Goal: Find specific page/section: Find specific page/section

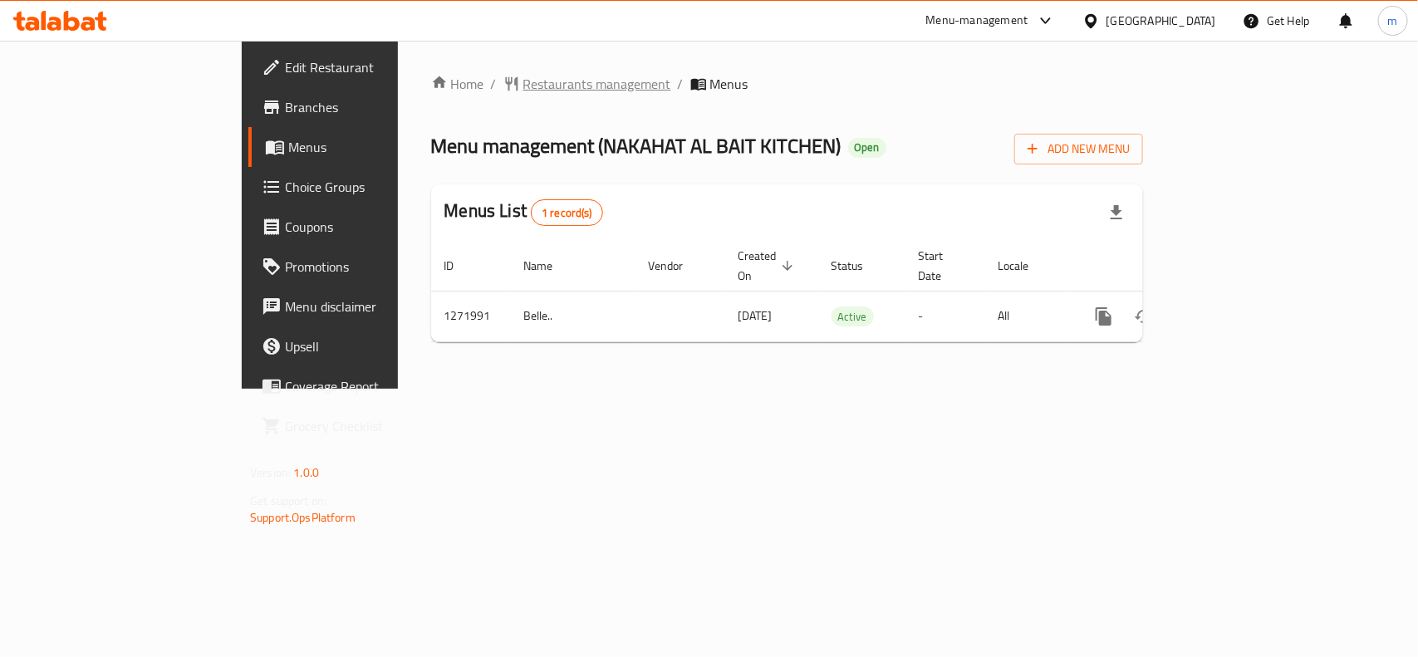
click at [523, 81] on span "Restaurants management" at bounding box center [597, 84] width 148 height 20
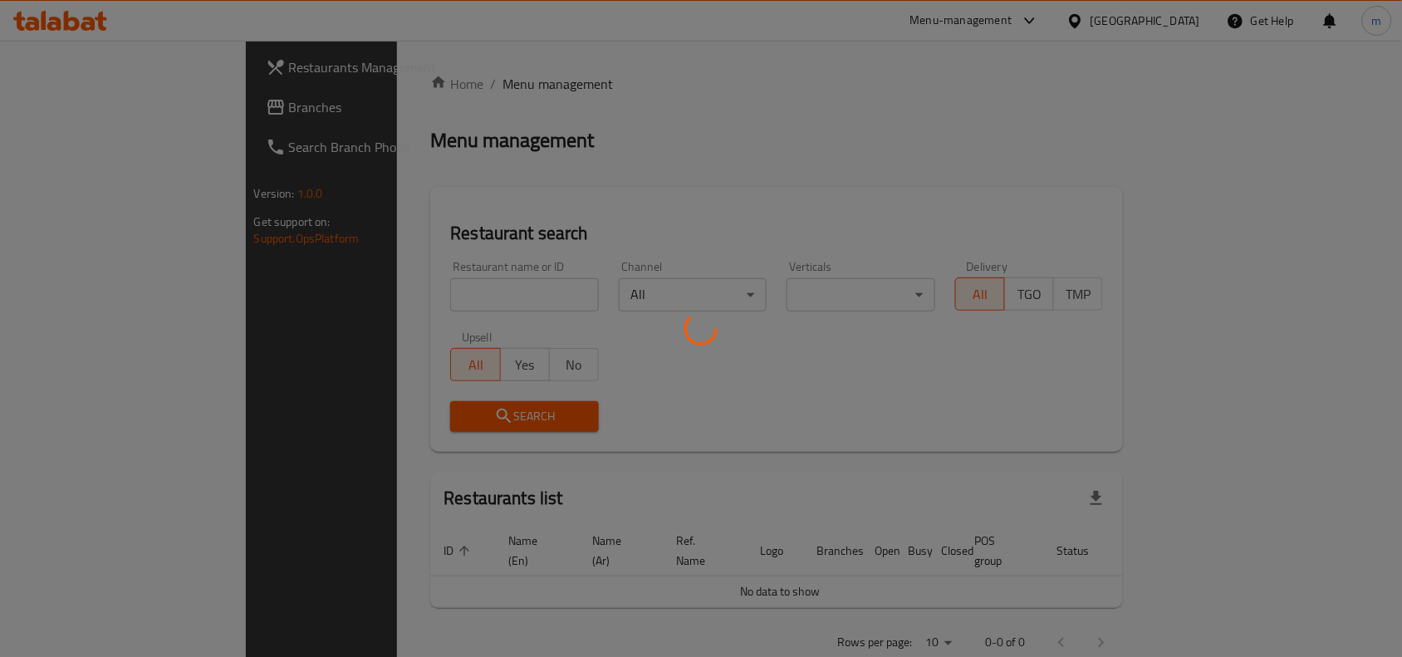
click at [313, 295] on div at bounding box center [701, 328] width 1402 height 657
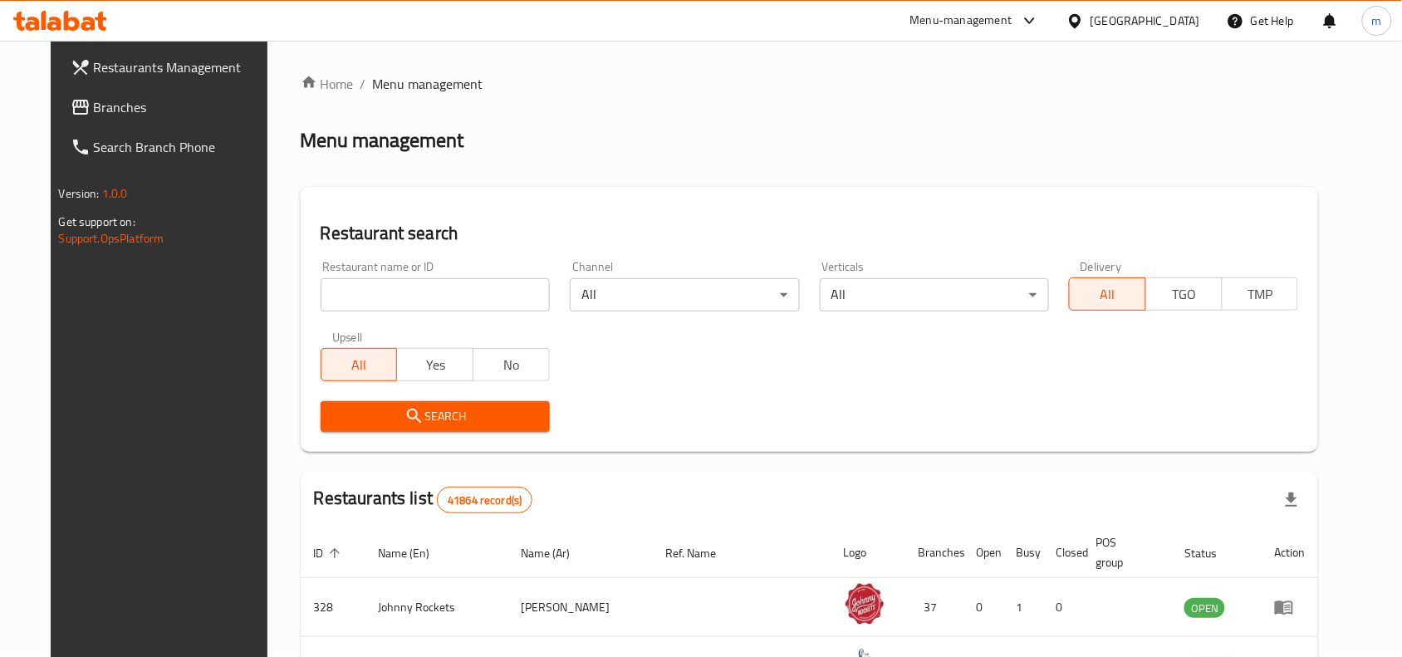
click at [321, 295] on input "search" at bounding box center [435, 294] width 229 height 33
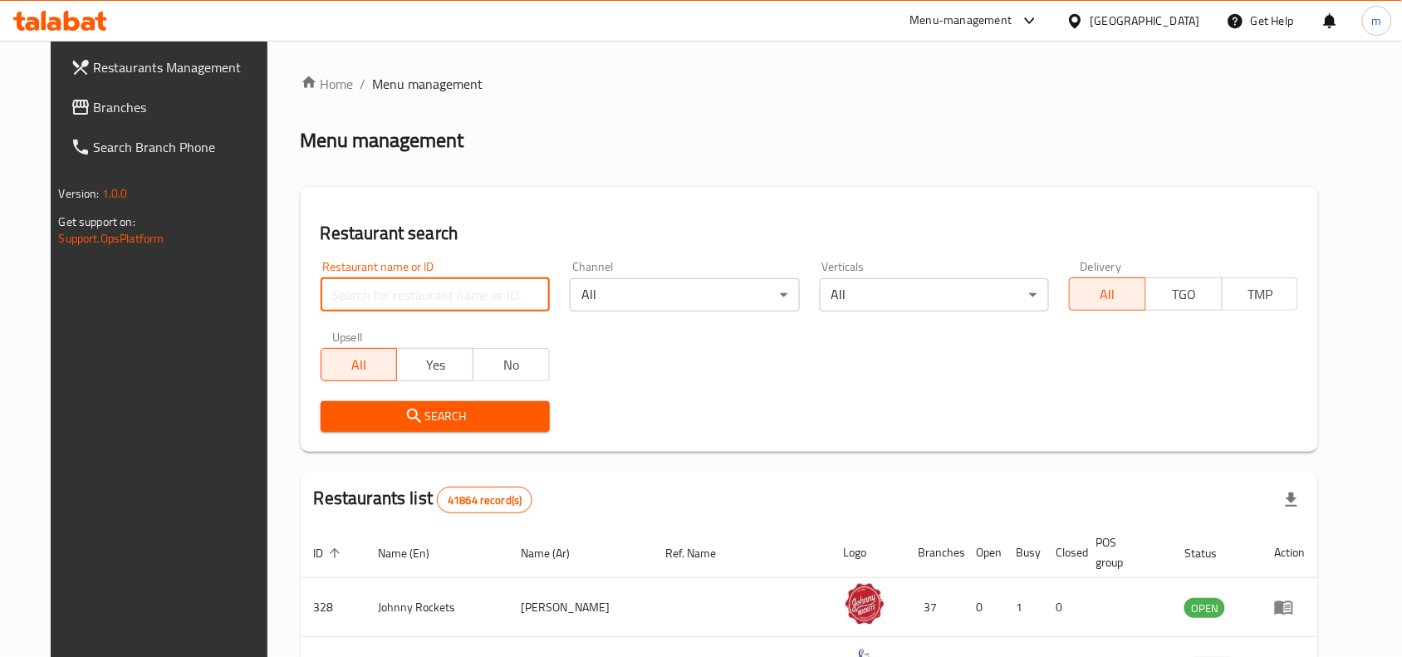
paste input "690066"
type input "690066"
click button "Search" at bounding box center [435, 416] width 229 height 31
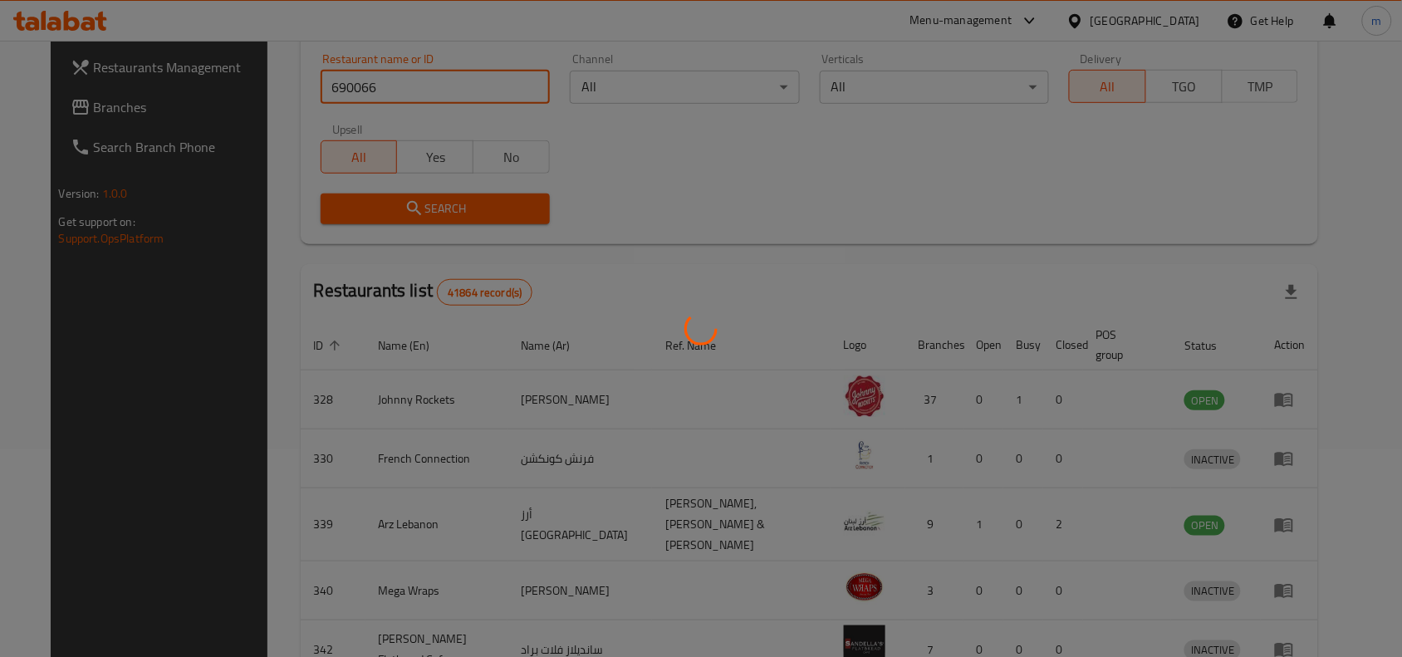
scroll to position [71, 0]
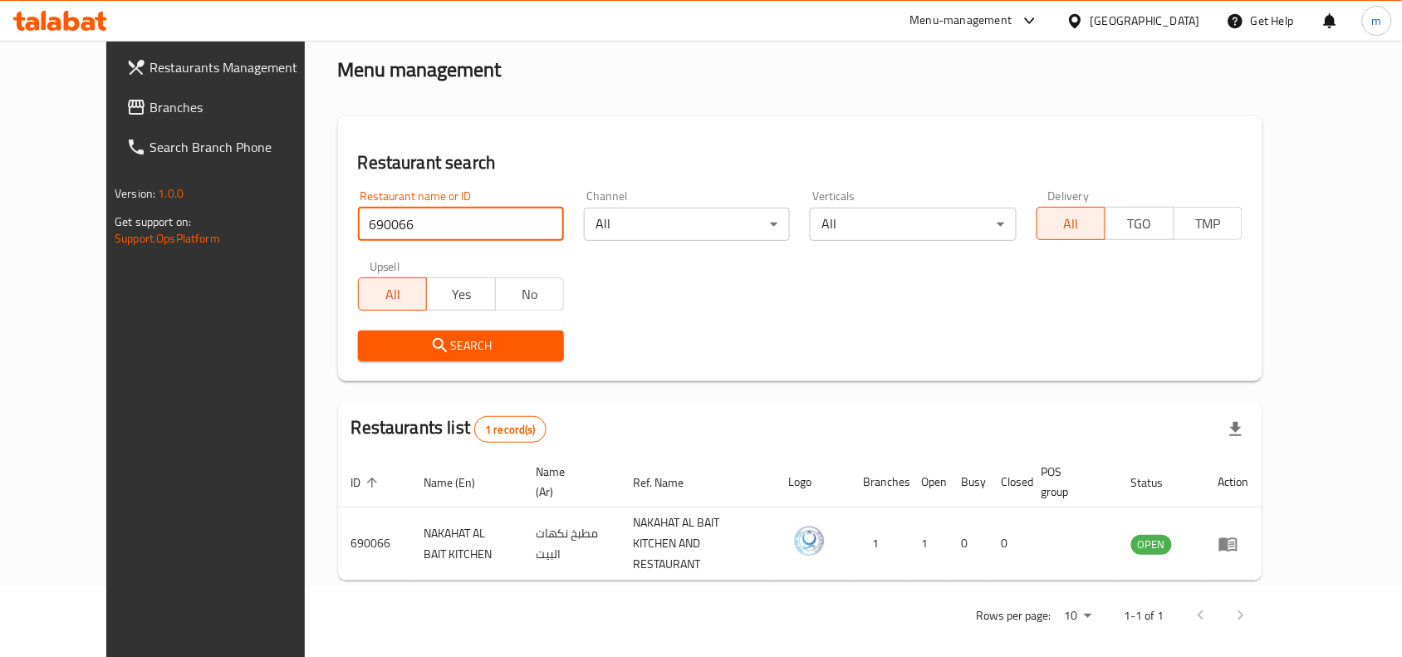
click at [150, 97] on span "Branches" at bounding box center [239, 107] width 178 height 20
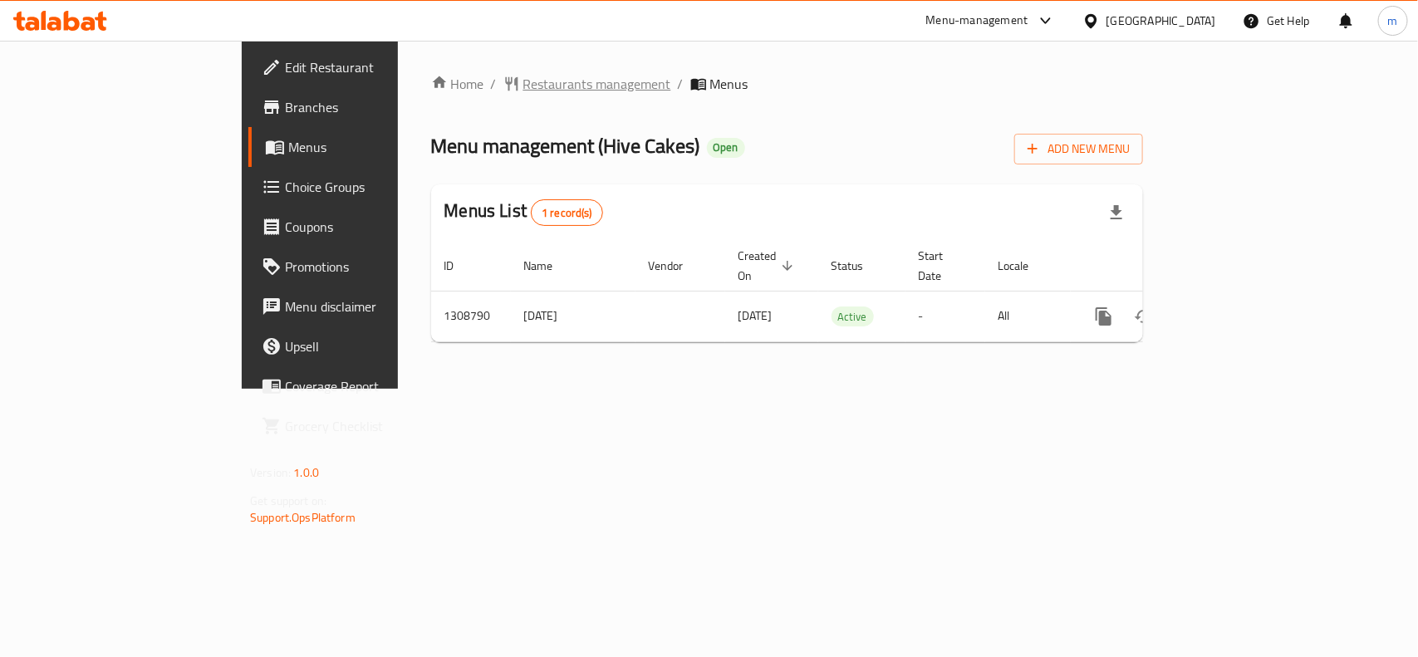
click at [523, 75] on span "Restaurants management" at bounding box center [597, 84] width 148 height 20
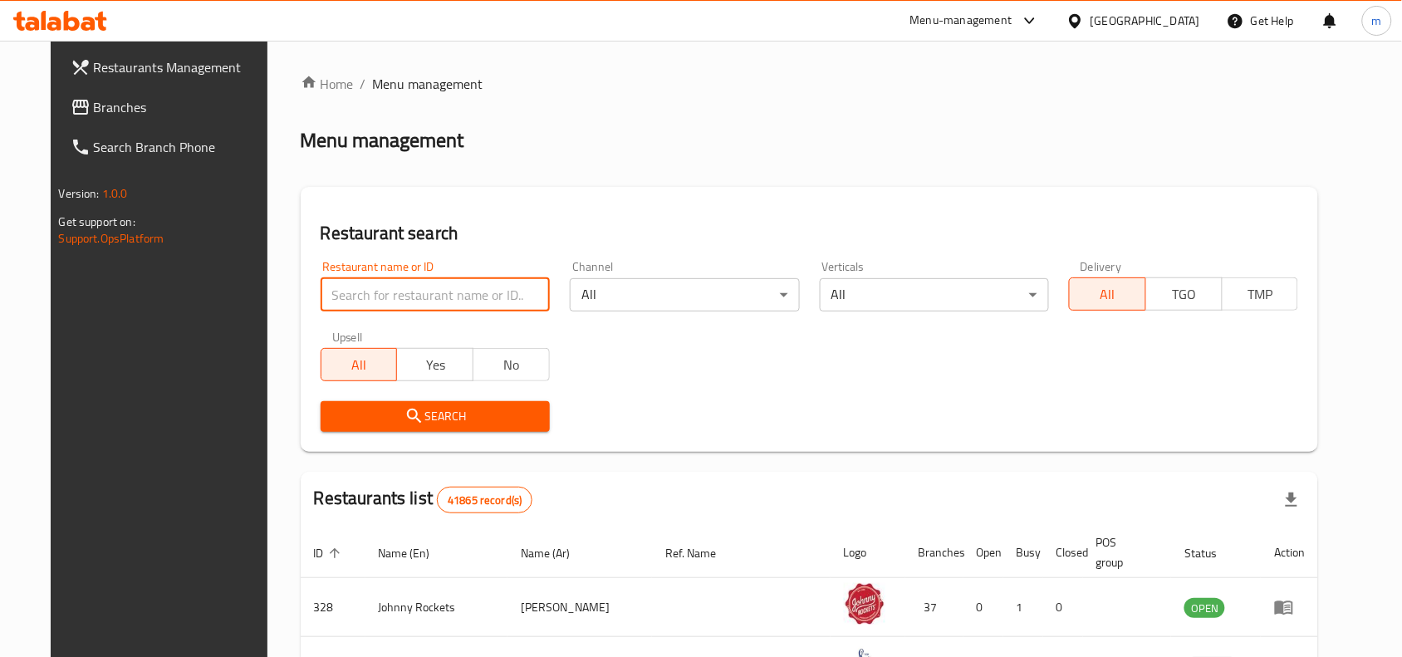
click at [339, 291] on input "search" at bounding box center [435, 294] width 229 height 33
paste input "704993"
type input "704993"
click button "Search" at bounding box center [435, 416] width 229 height 31
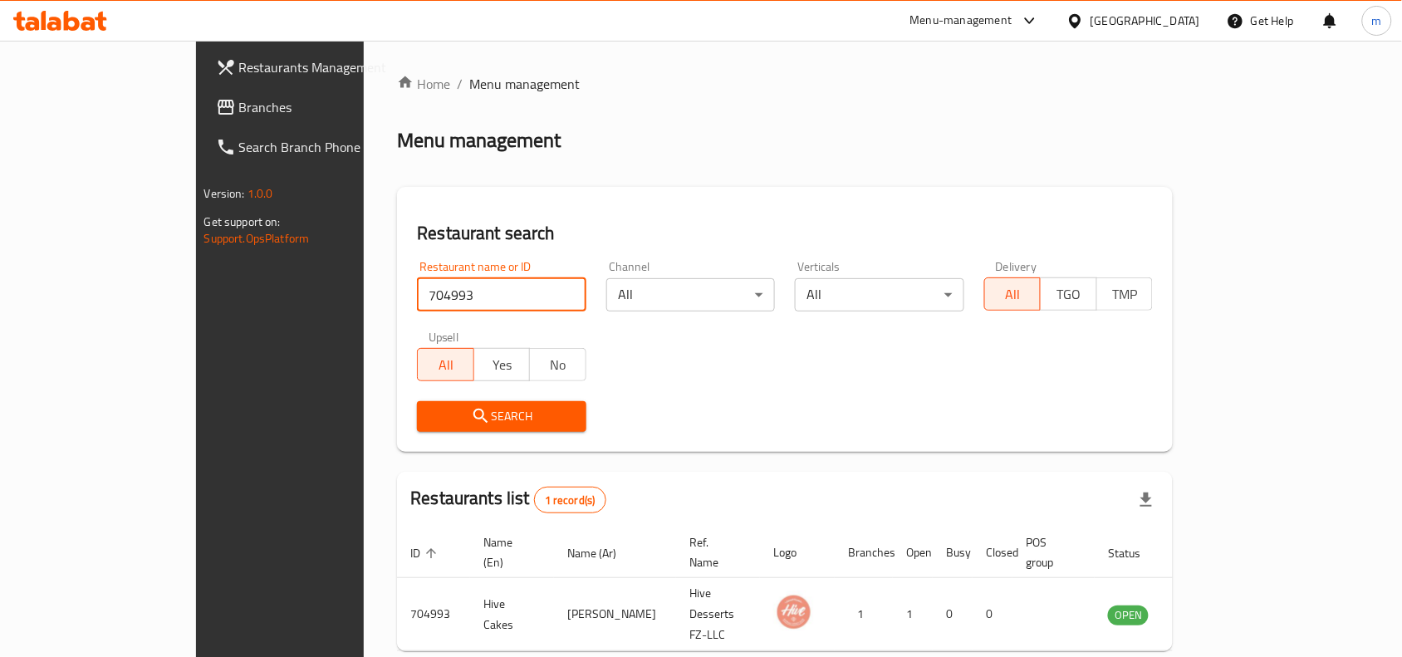
click at [239, 97] on span "Branches" at bounding box center [328, 107] width 178 height 20
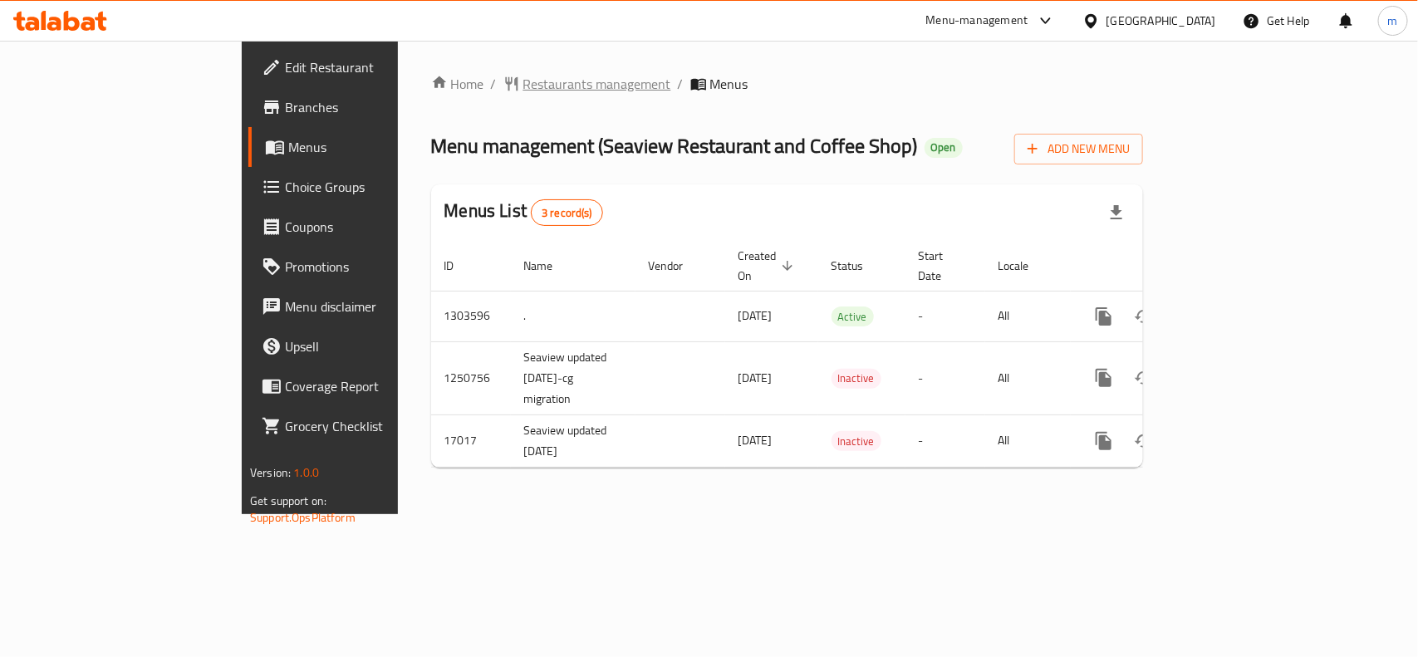
click at [523, 80] on span "Restaurants management" at bounding box center [597, 84] width 148 height 20
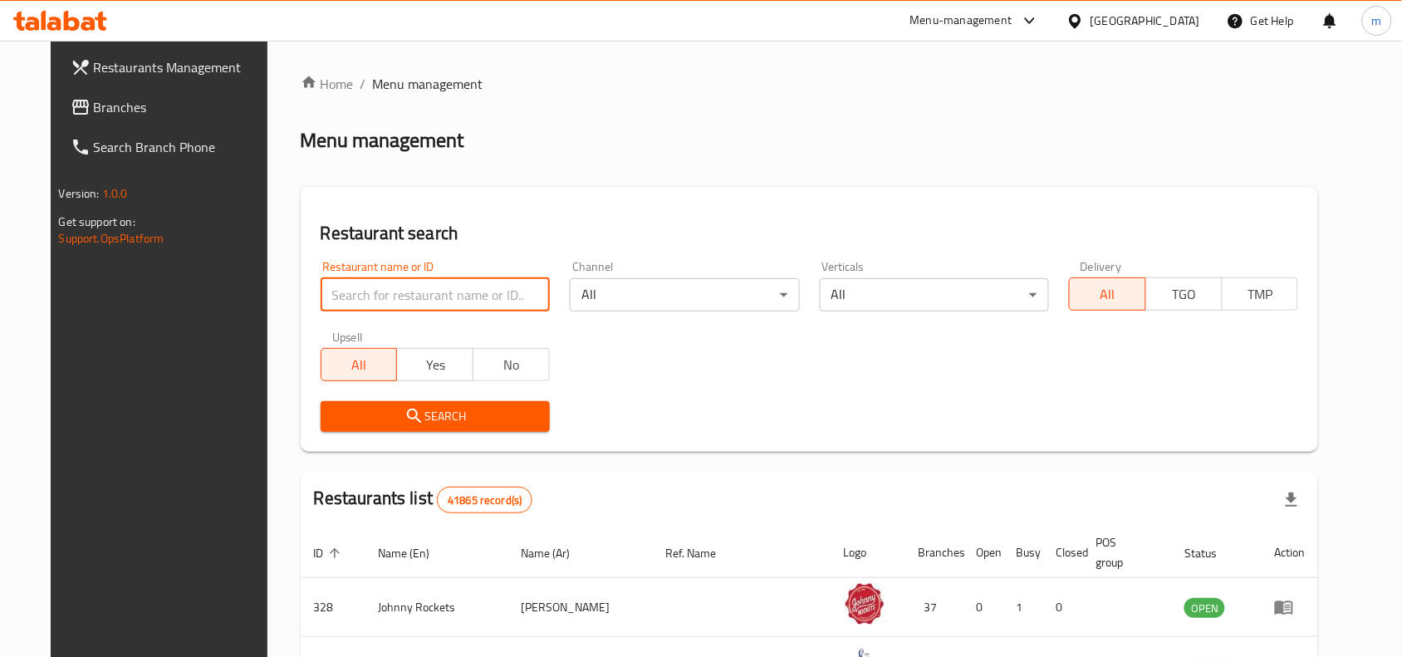
click at [321, 291] on input "search" at bounding box center [435, 294] width 229 height 33
paste input "1214"
type input "1214"
click button "Search" at bounding box center [435, 416] width 229 height 31
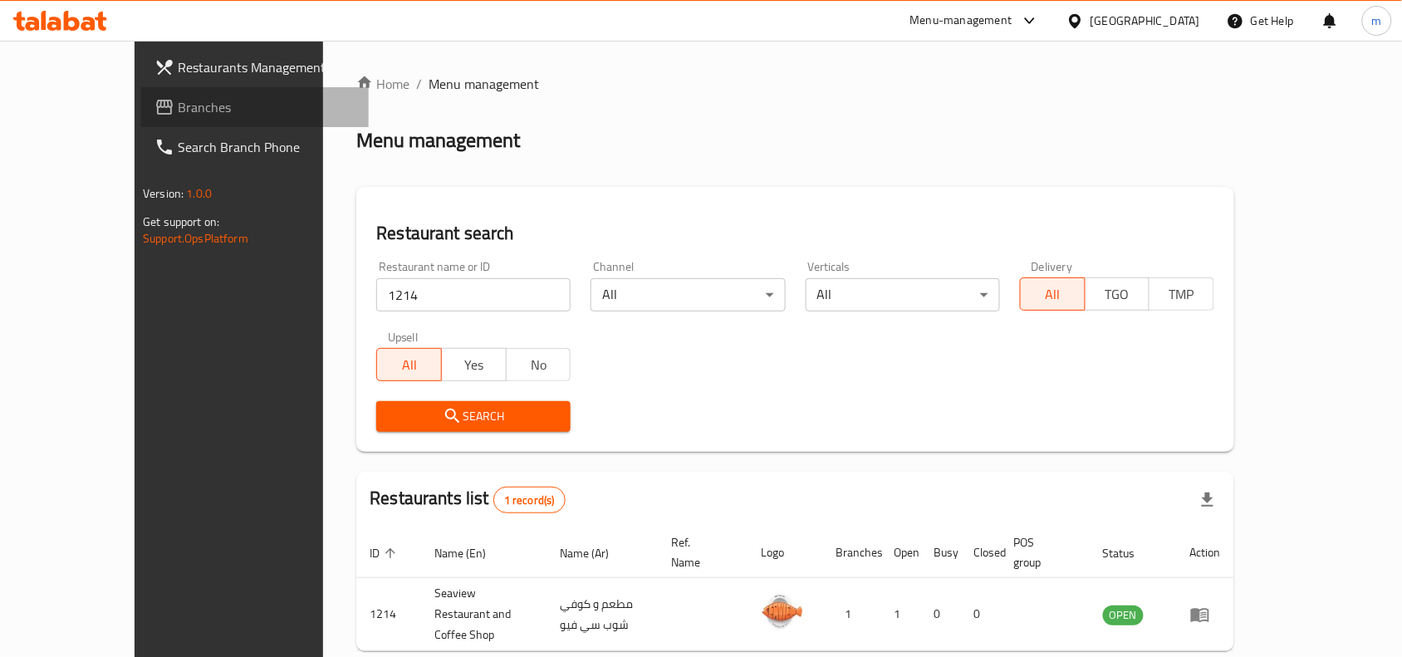
click at [141, 87] on link "Branches" at bounding box center [255, 107] width 228 height 40
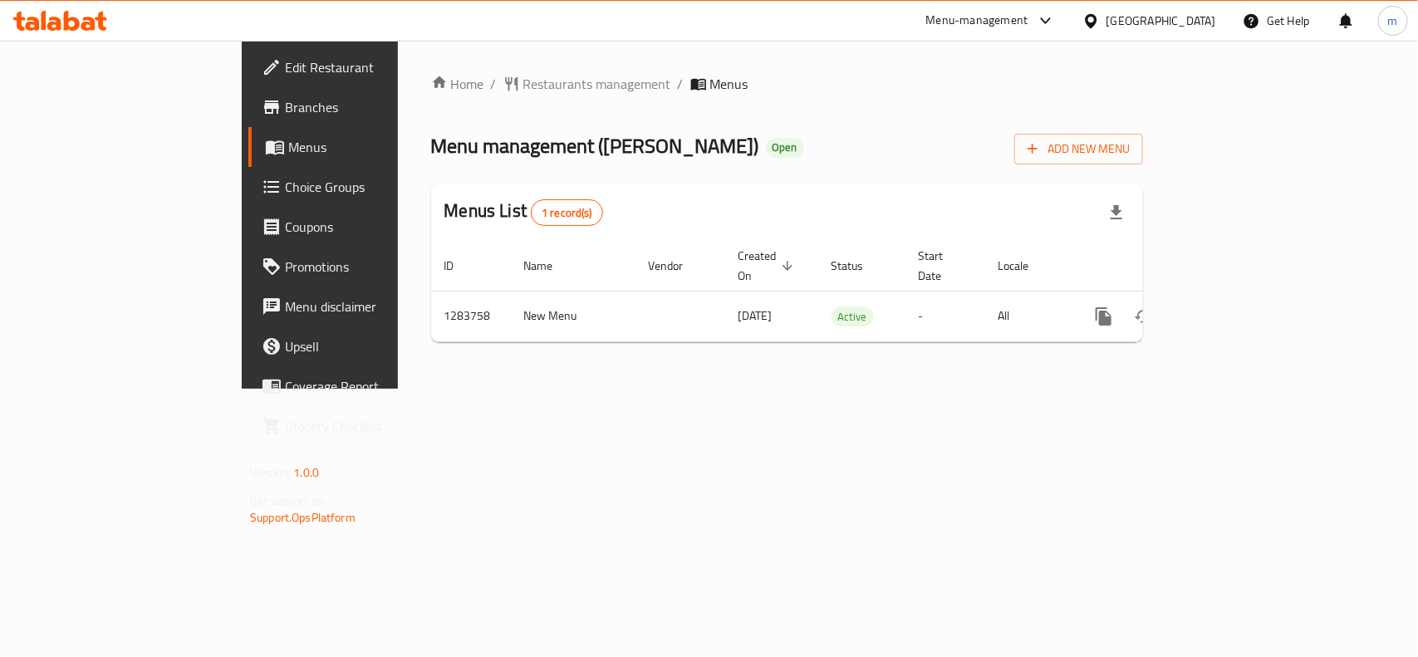
click at [431, 101] on div "Home / Restaurants management / Menus Menu management ( GEORIA FLOWERS ) Open A…" at bounding box center [787, 215] width 712 height 282
click at [523, 94] on span "Restaurants management" at bounding box center [597, 84] width 148 height 20
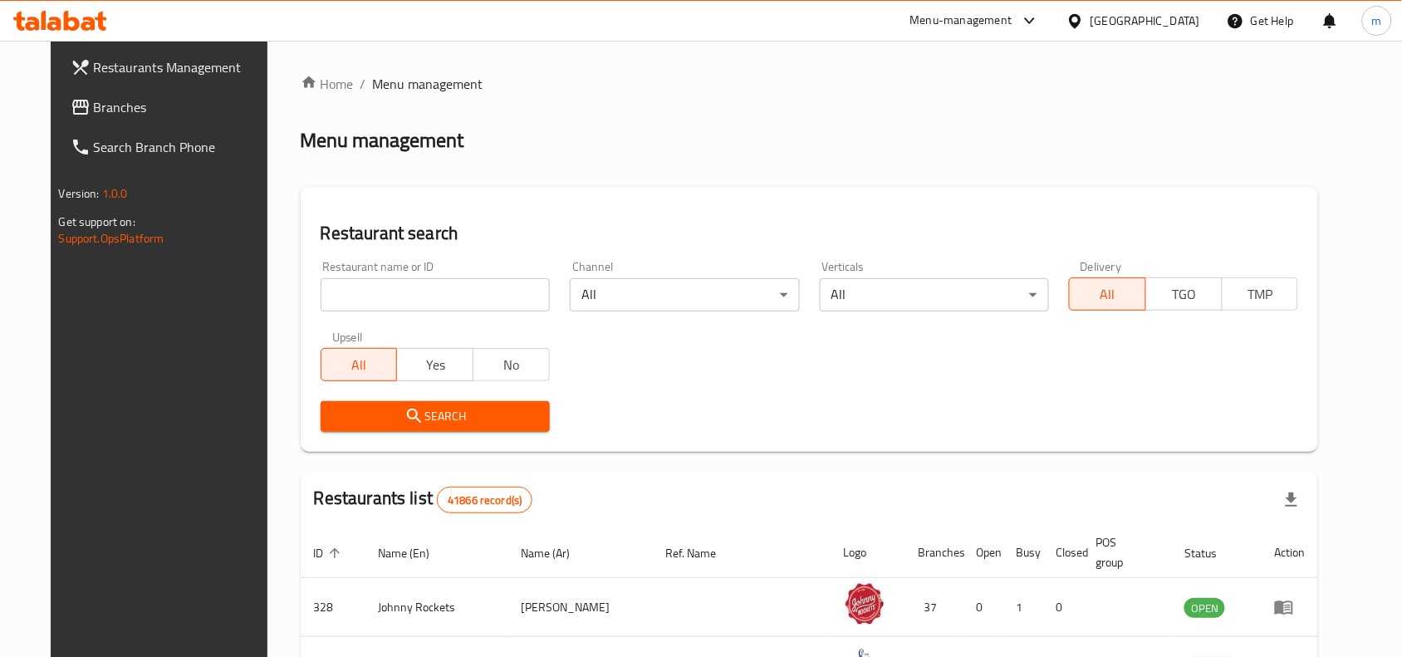
click at [335, 285] on input "search" at bounding box center [435, 294] width 229 height 33
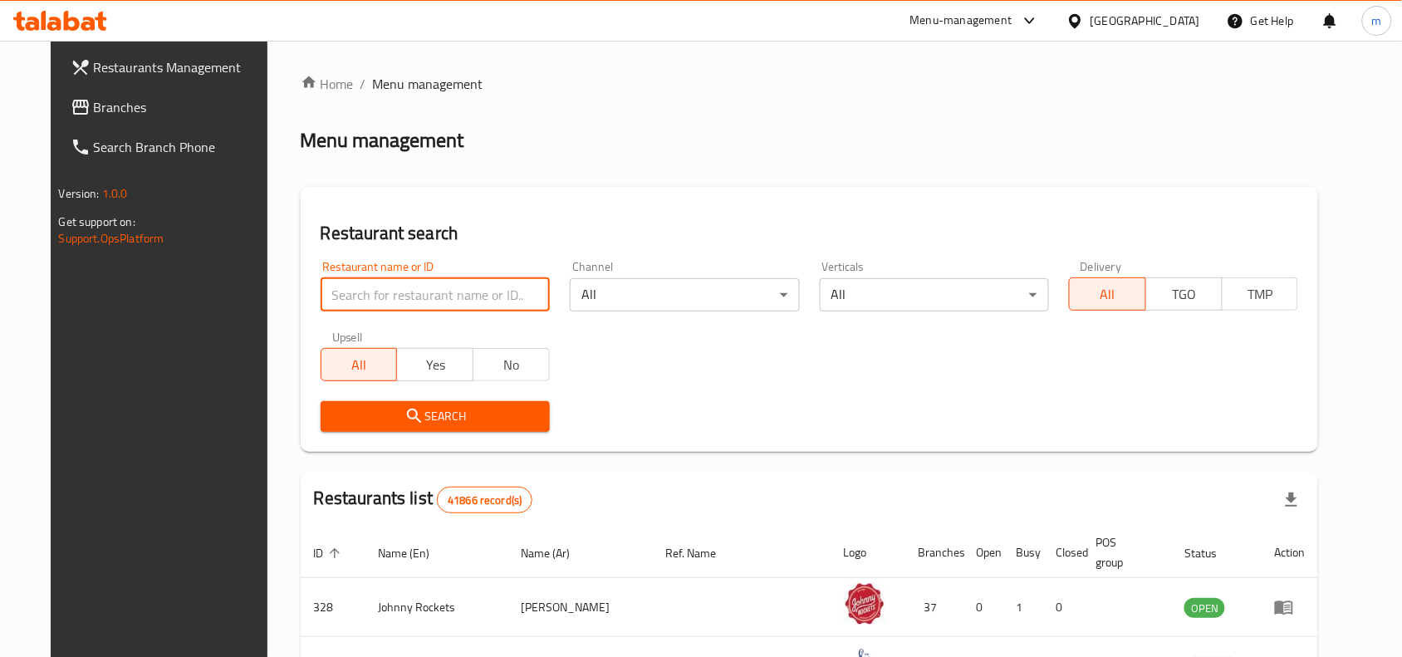
paste input "695399"
type input "695399"
click button "Search" at bounding box center [435, 416] width 229 height 31
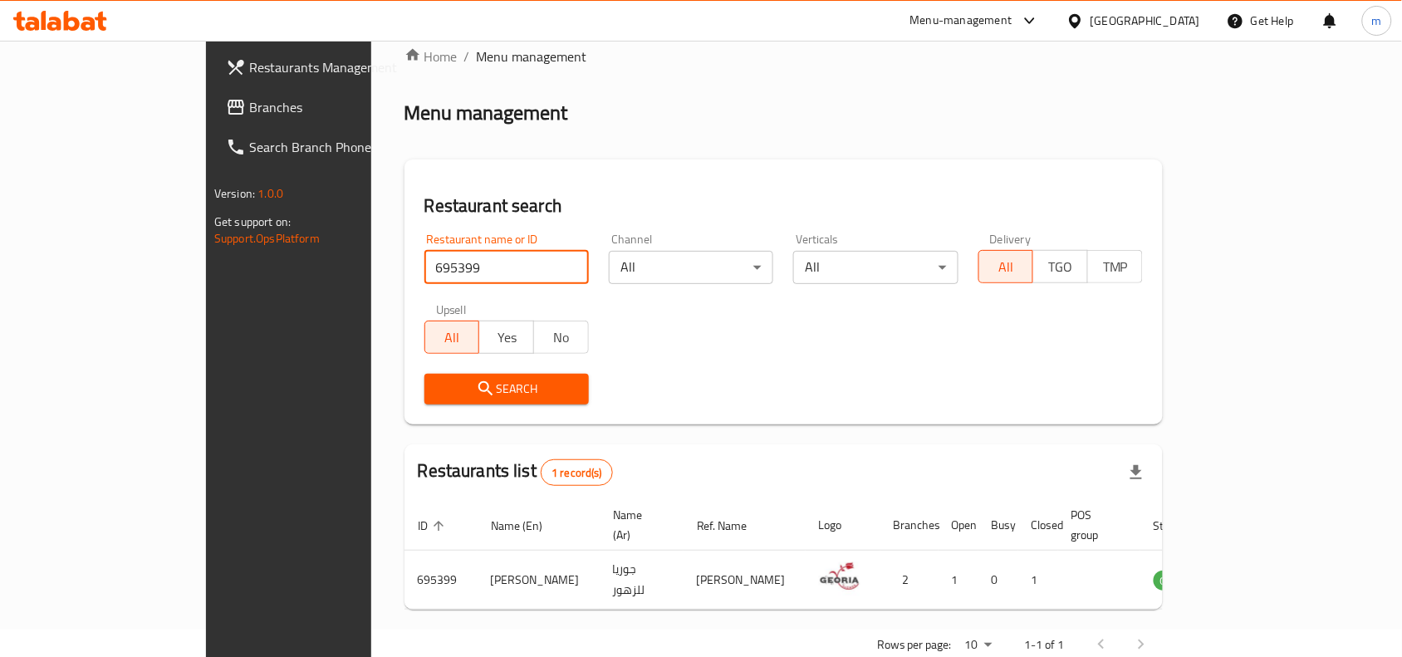
scroll to position [52, 0]
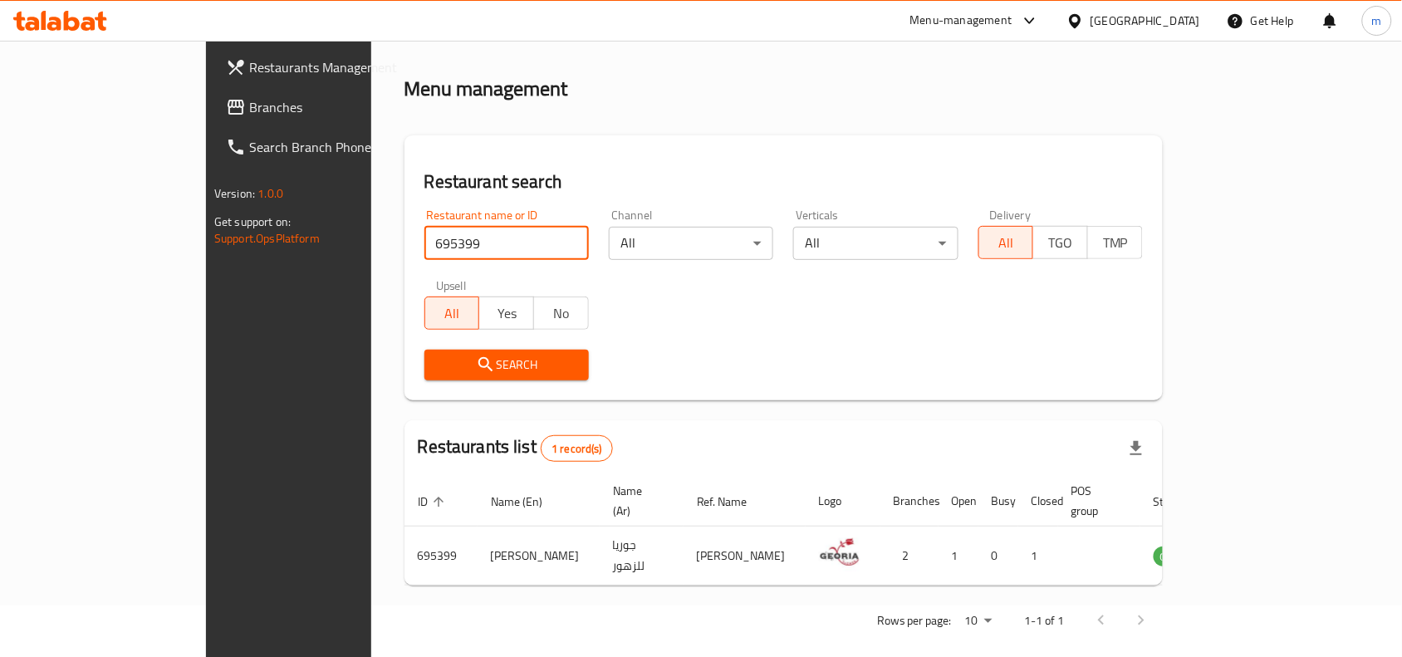
click at [213, 130] on link "Search Branch Phone" at bounding box center [327, 147] width 228 height 40
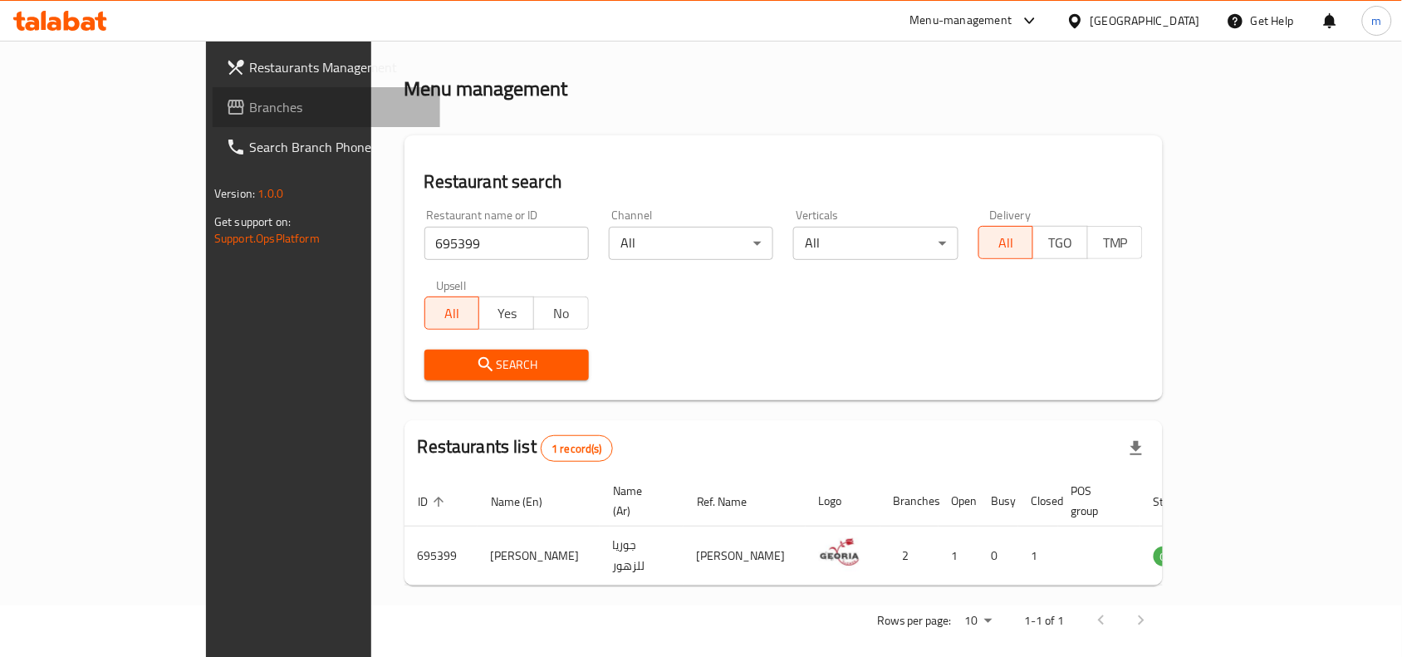
click at [249, 108] on span "Branches" at bounding box center [338, 107] width 178 height 20
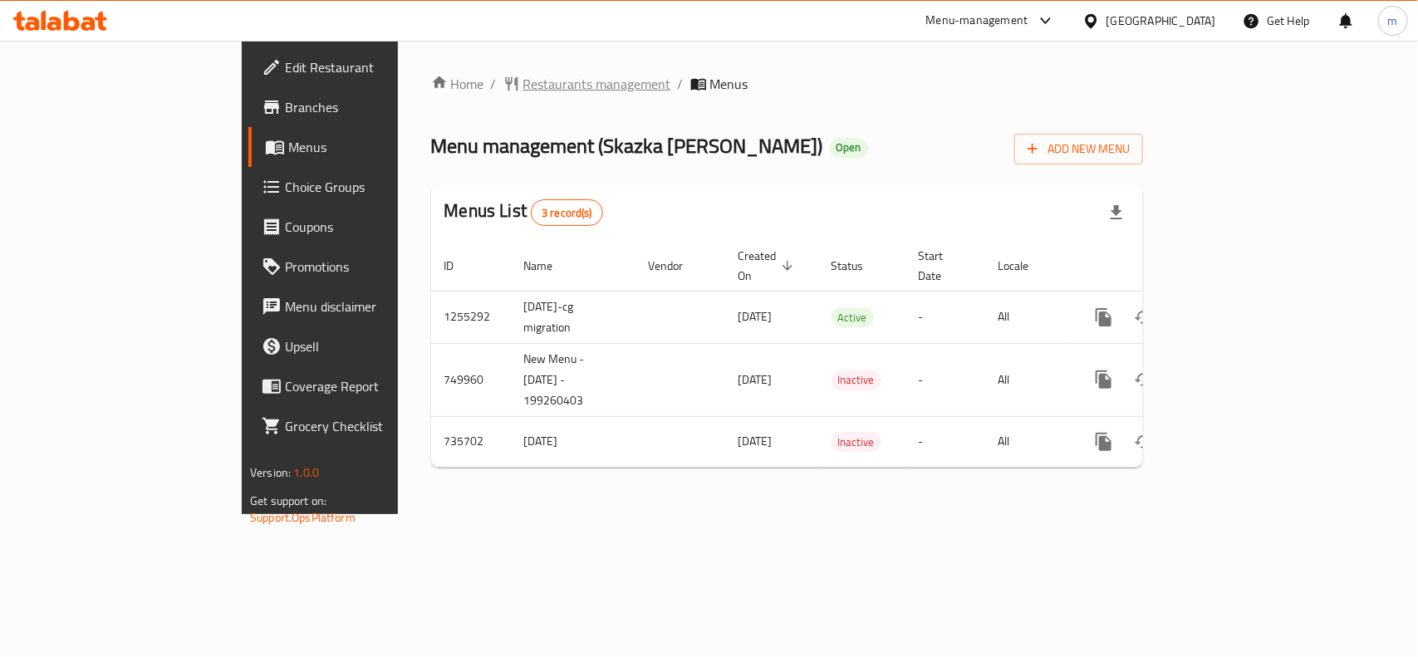
click at [523, 74] on span "Restaurants management" at bounding box center [597, 84] width 148 height 20
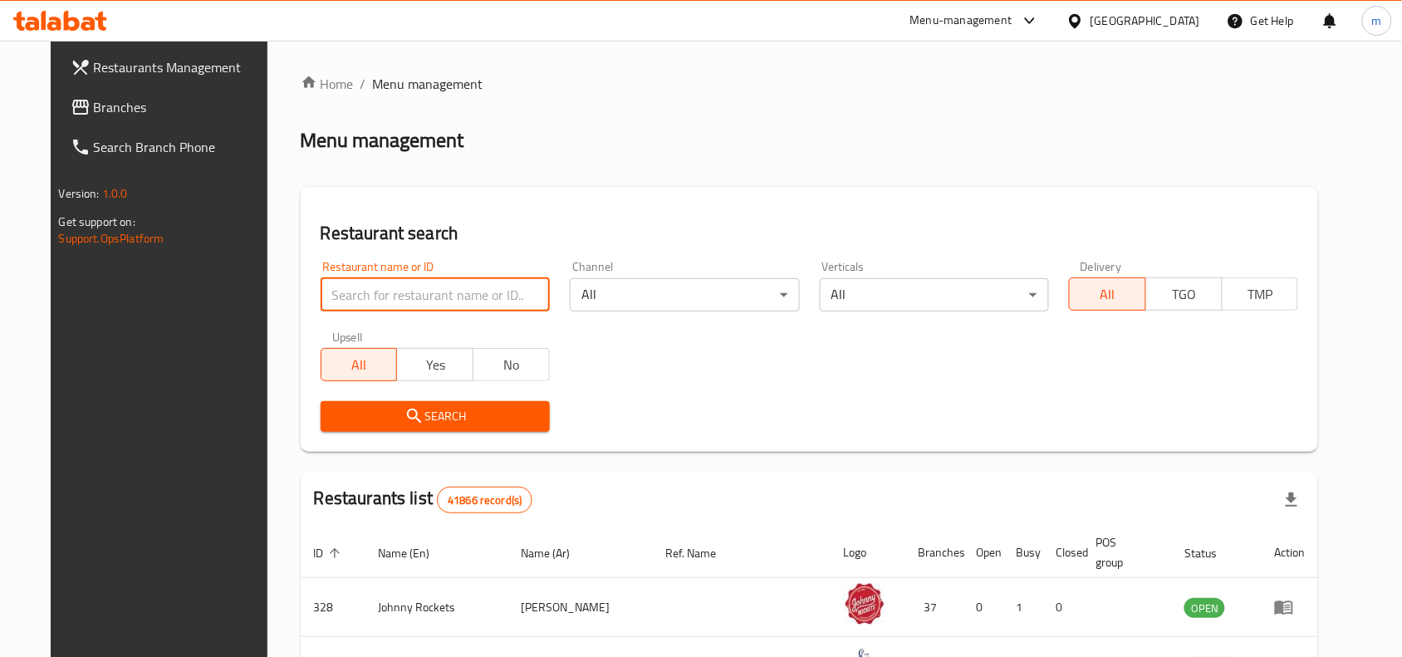
click at [321, 295] on input "search" at bounding box center [435, 294] width 229 height 33
paste input "647199"
type input "647199"
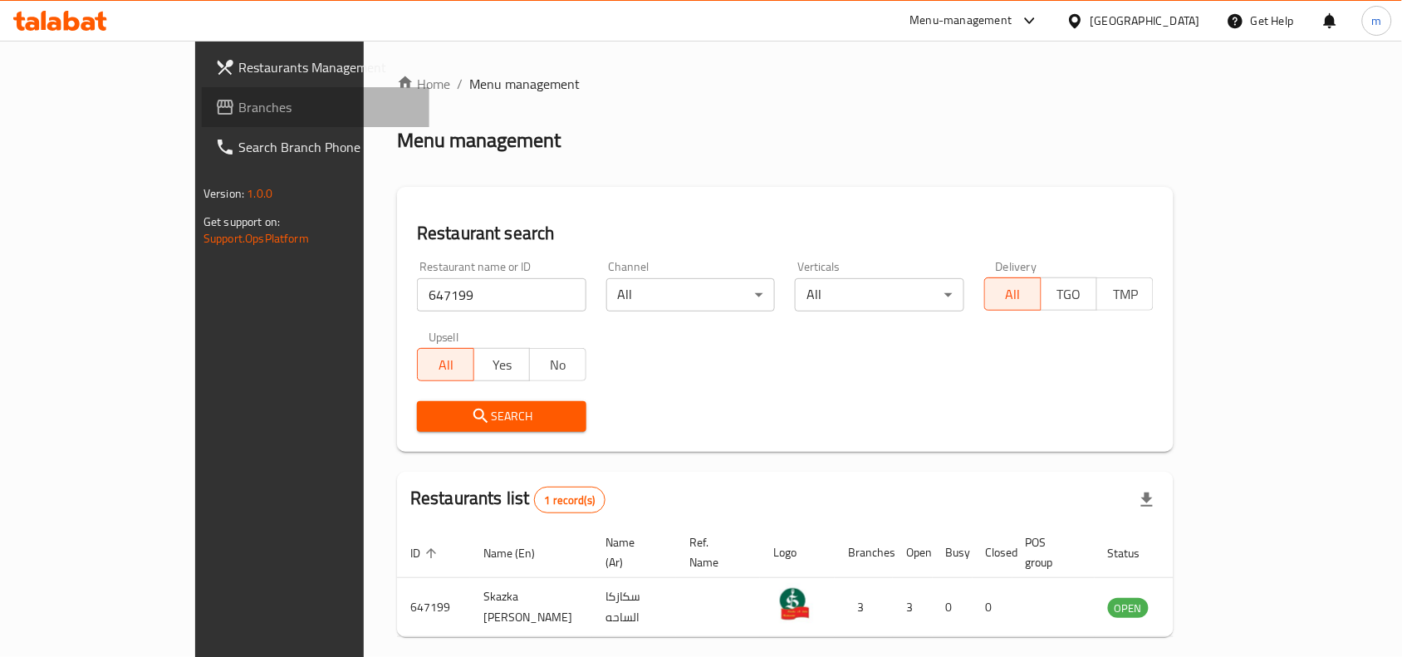
click at [238, 98] on span "Branches" at bounding box center [327, 107] width 178 height 20
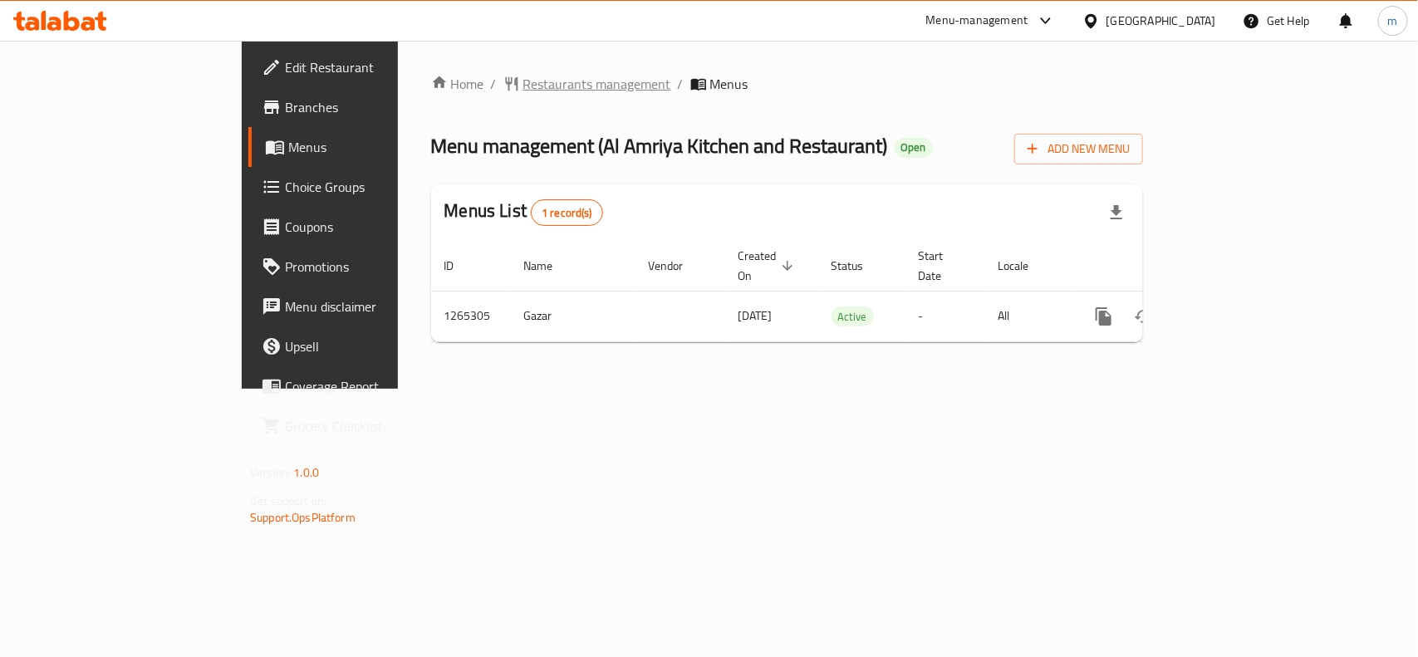
click at [523, 75] on span "Restaurants management" at bounding box center [597, 84] width 148 height 20
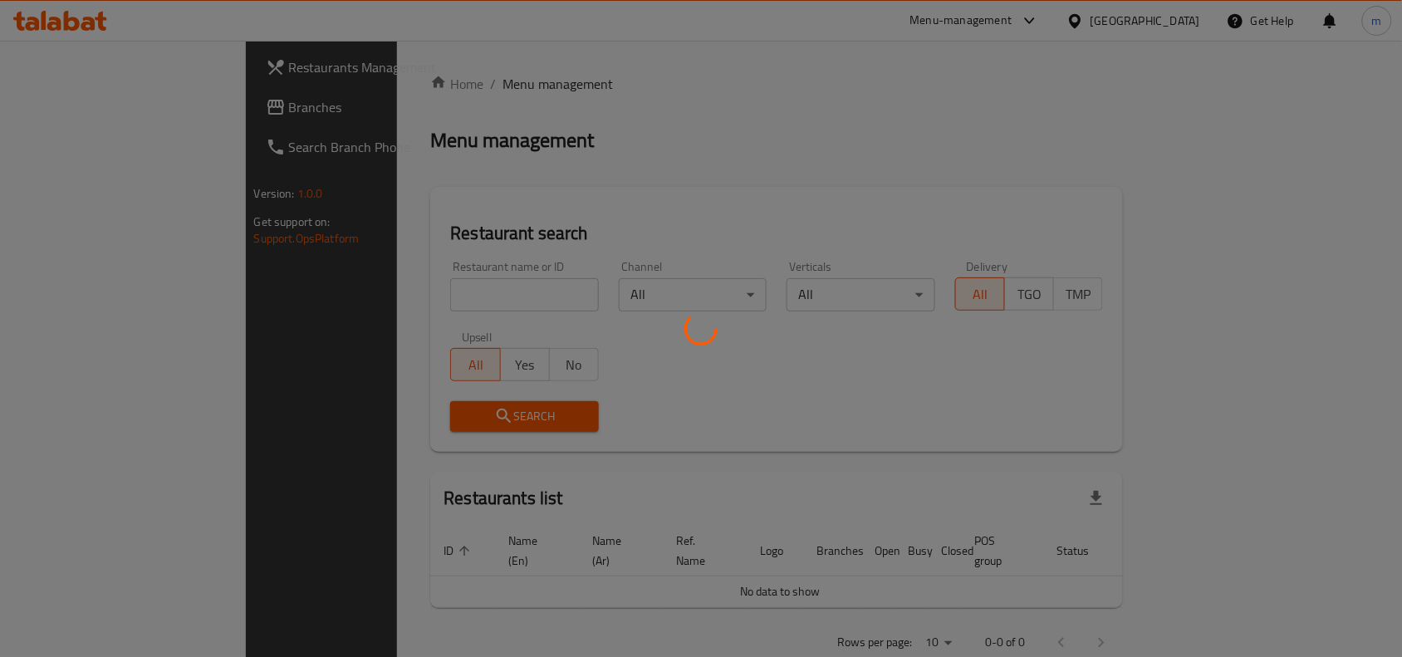
click at [329, 299] on div at bounding box center [701, 328] width 1402 height 657
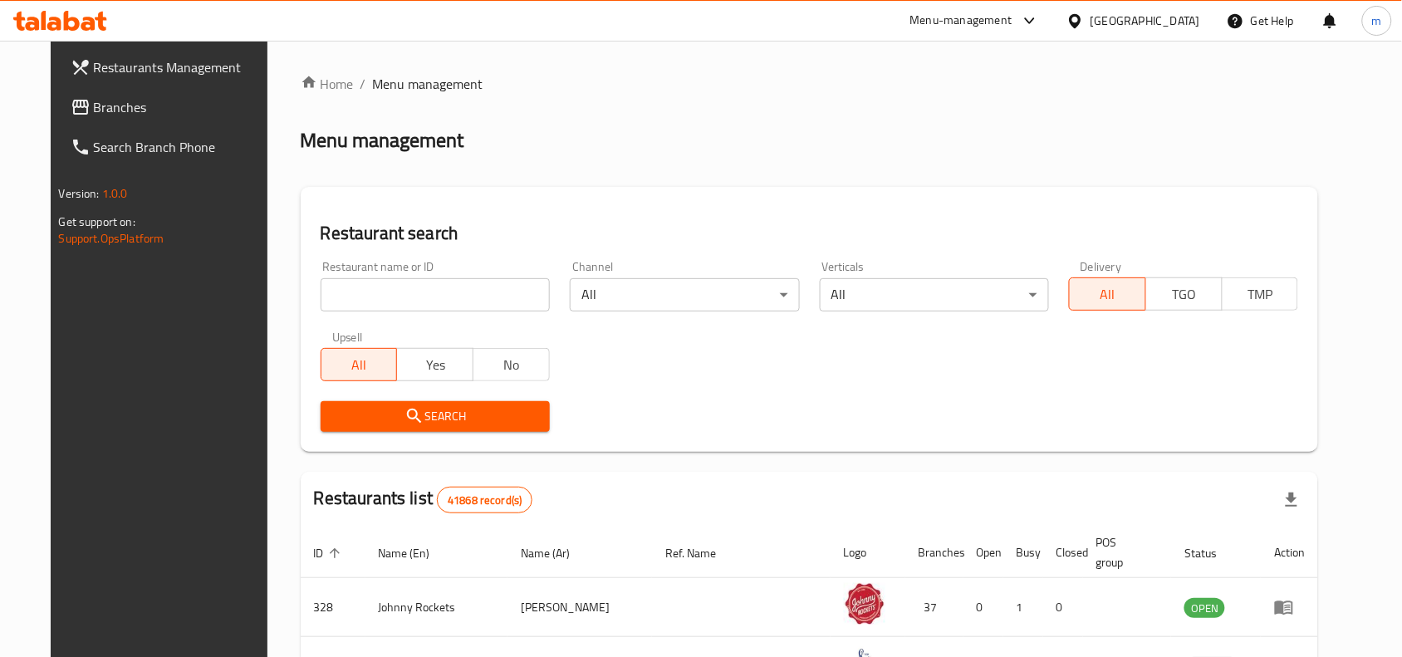
click at [329, 299] on input "search" at bounding box center [435, 294] width 229 height 33
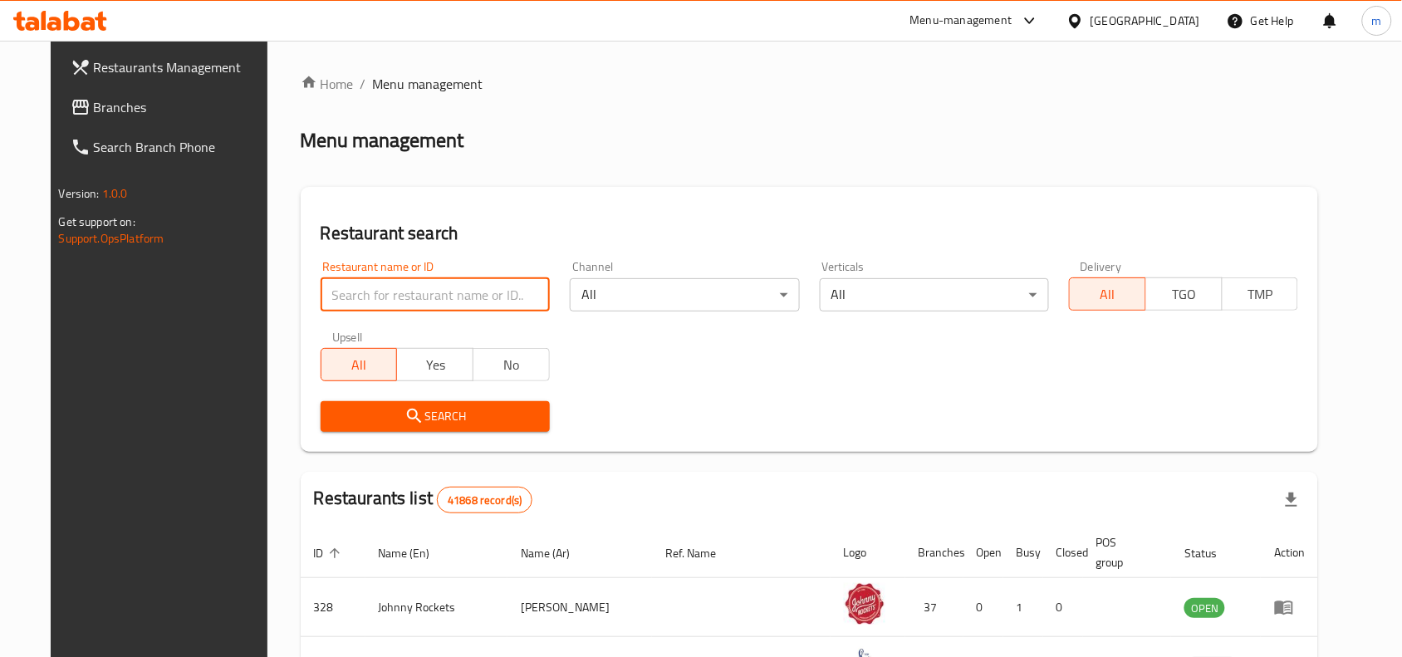
paste input "686755"
type input "686755"
click button "Search" at bounding box center [435, 416] width 229 height 31
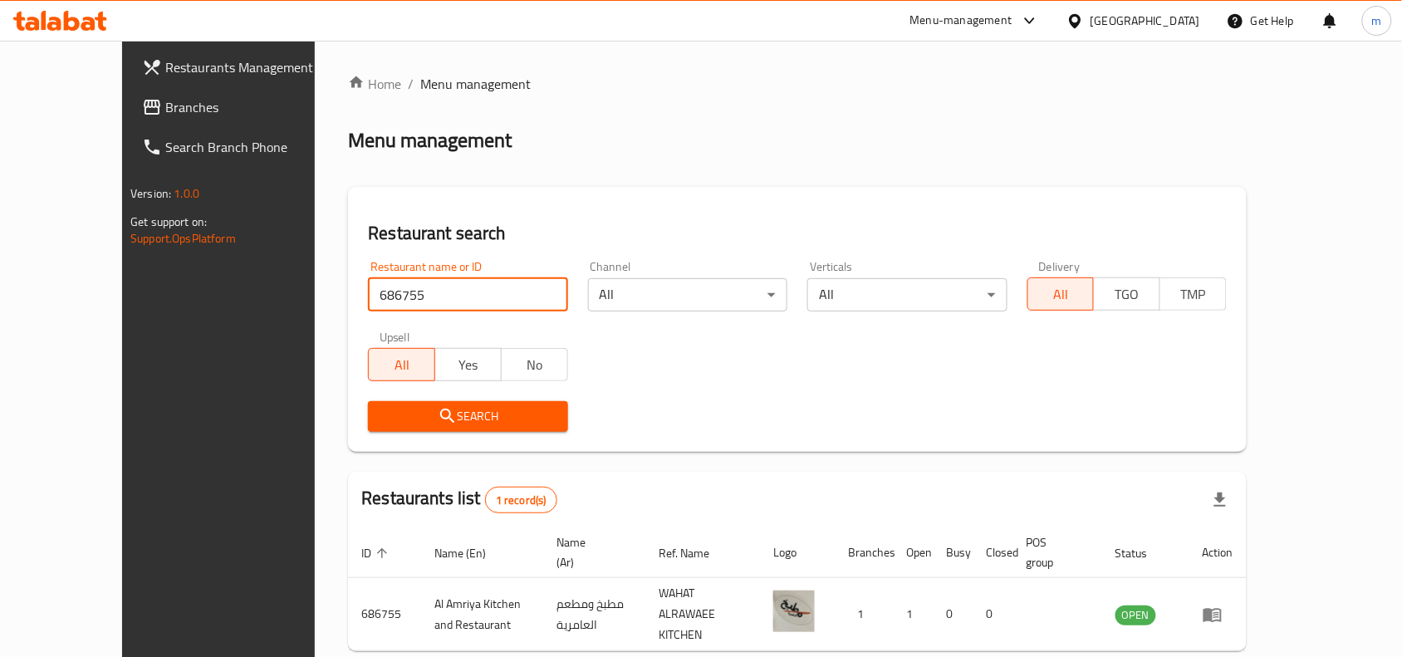
click at [165, 110] on span "Branches" at bounding box center [254, 107] width 178 height 20
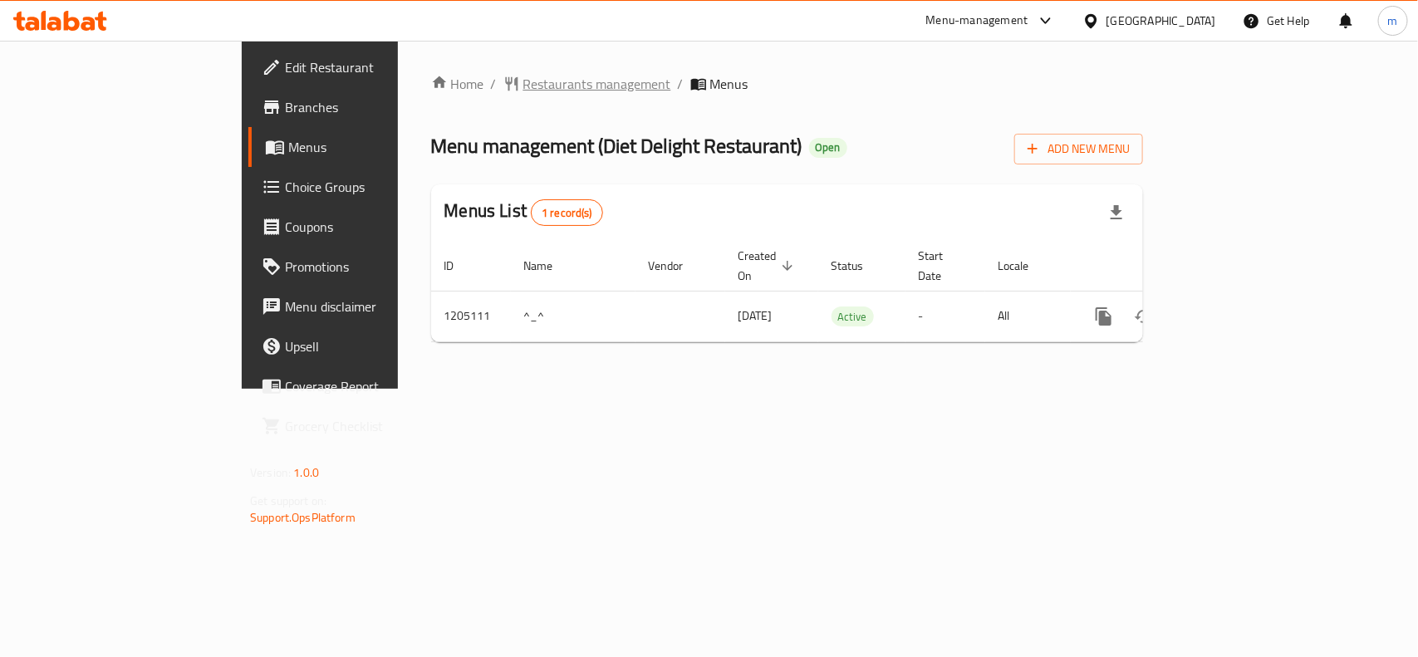
click at [523, 80] on span "Restaurants management" at bounding box center [597, 84] width 148 height 20
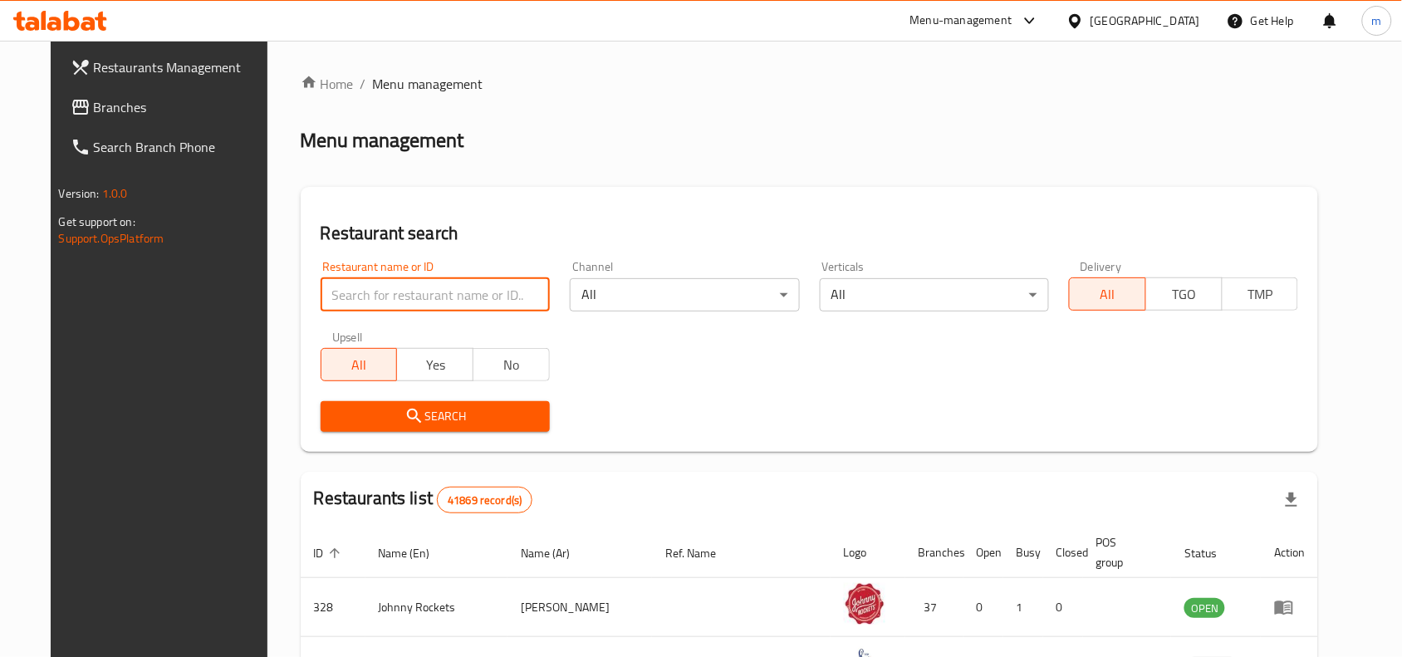
click at [324, 288] on input "search" at bounding box center [435, 294] width 229 height 33
paste input "670034"
type input "670034"
click button "Search" at bounding box center [435, 416] width 229 height 31
